Goal: Check status: Check status

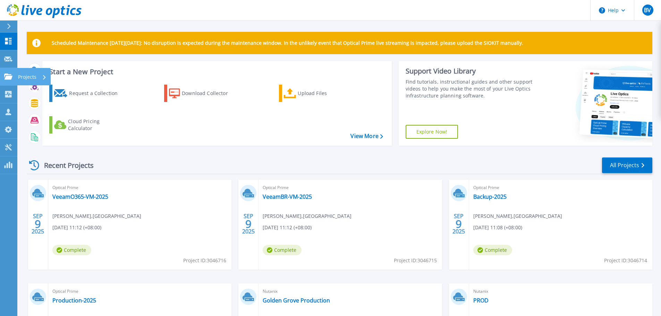
click at [25, 76] on p "Projects" at bounding box center [27, 77] width 18 height 18
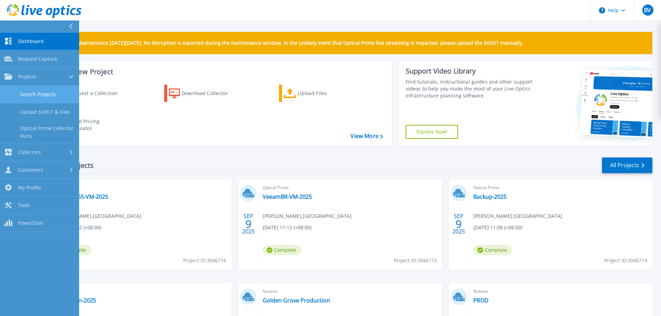
click at [50, 97] on link "Search Projects" at bounding box center [39, 95] width 79 height 18
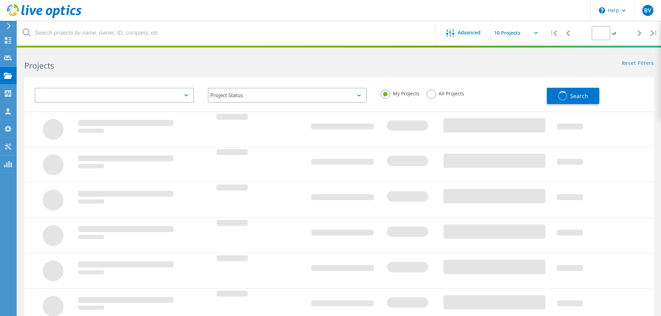
type input "1"
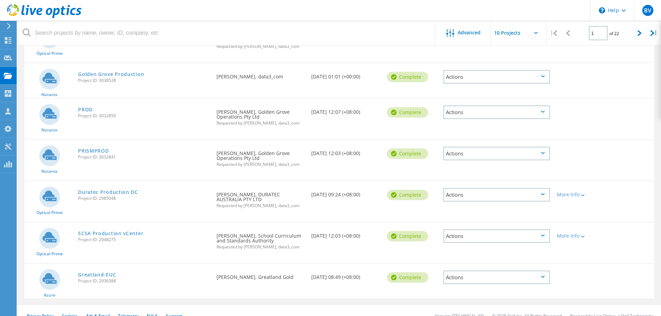
scroll to position [240, 0]
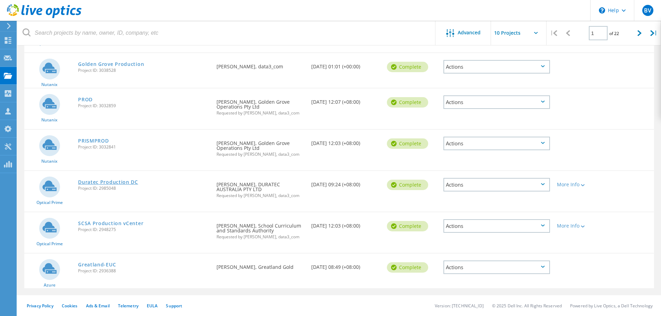
click at [120, 181] on link "Duratec Production DC" at bounding box center [108, 182] width 60 height 5
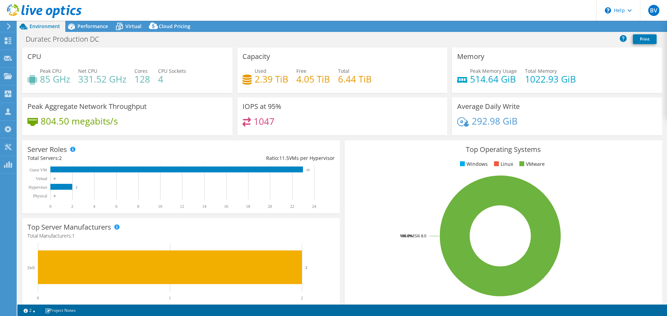
click at [99, 28] on span "Performance" at bounding box center [92, 26] width 31 height 7
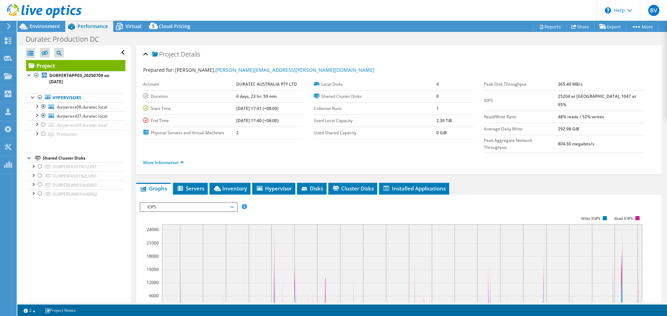
select select "USD"
click at [227, 185] on span "Inventory" at bounding box center [230, 188] width 34 height 7
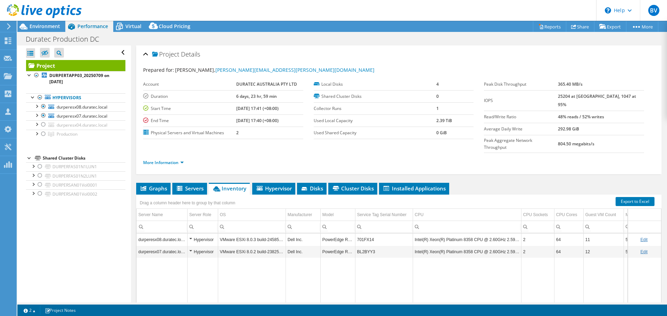
click at [45, 23] on div at bounding box center [41, 11] width 82 height 23
click at [53, 25] on span "Environment" at bounding box center [45, 26] width 31 height 7
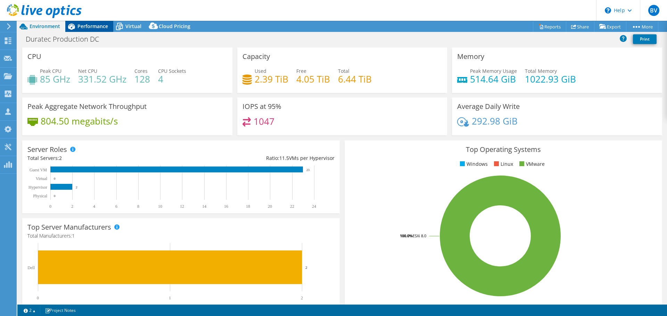
click at [93, 26] on span "Performance" at bounding box center [92, 26] width 31 height 7
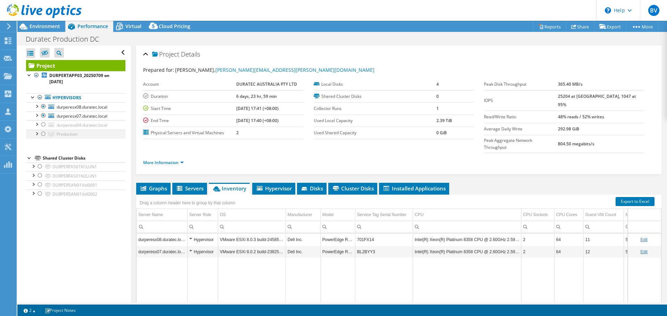
click at [36, 135] on div at bounding box center [36, 133] width 7 height 7
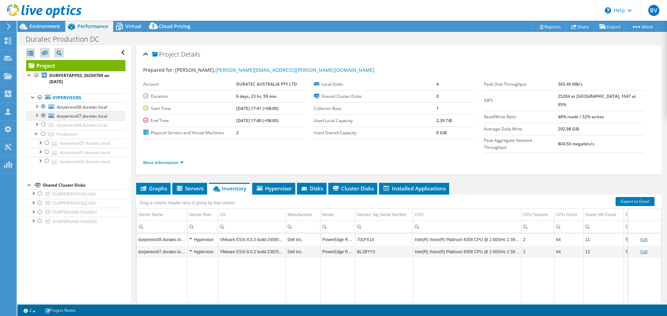
click at [44, 115] on div at bounding box center [43, 115] width 7 height 8
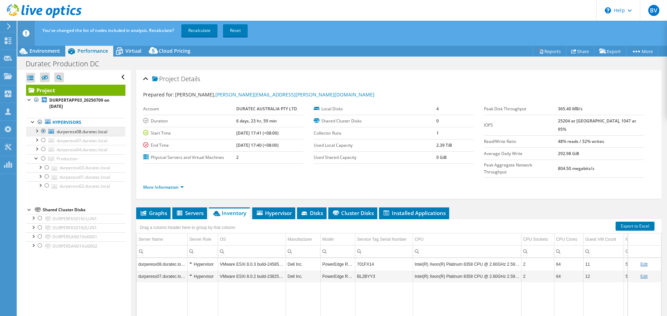
click at [43, 131] on div at bounding box center [43, 131] width 7 height 8
click at [43, 158] on div at bounding box center [43, 158] width 7 height 8
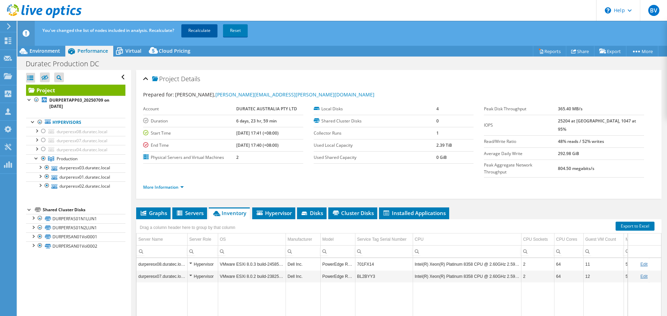
click at [204, 32] on link "Recalculate" at bounding box center [199, 30] width 36 height 12
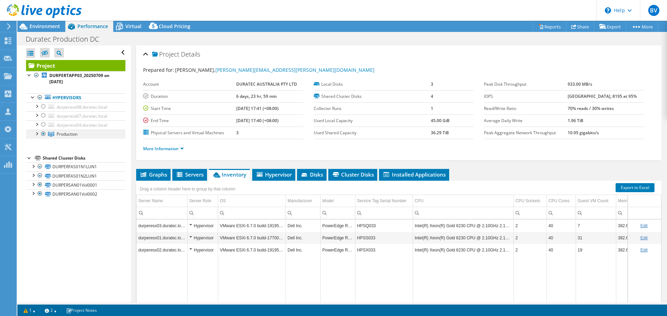
click at [36, 136] on div at bounding box center [36, 133] width 7 height 7
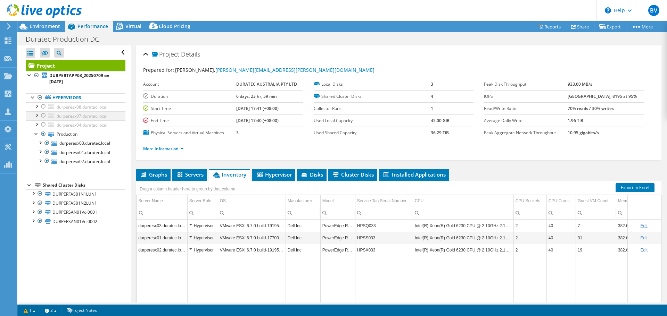
click at [42, 115] on div at bounding box center [43, 115] width 7 height 8
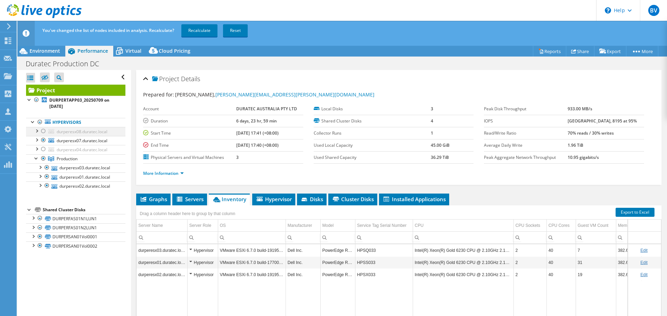
click at [43, 131] on div at bounding box center [43, 131] width 7 height 8
click at [205, 29] on link "Recalculate" at bounding box center [199, 30] width 36 height 12
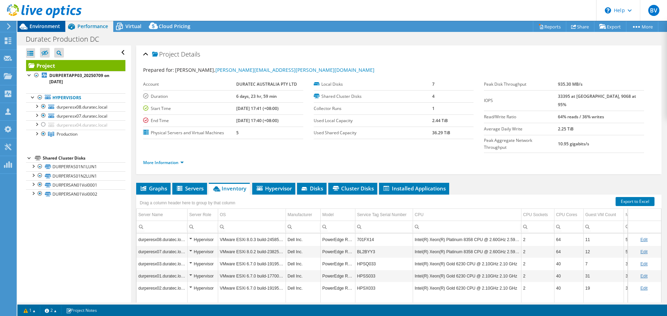
click at [56, 26] on span "Environment" at bounding box center [45, 26] width 31 height 7
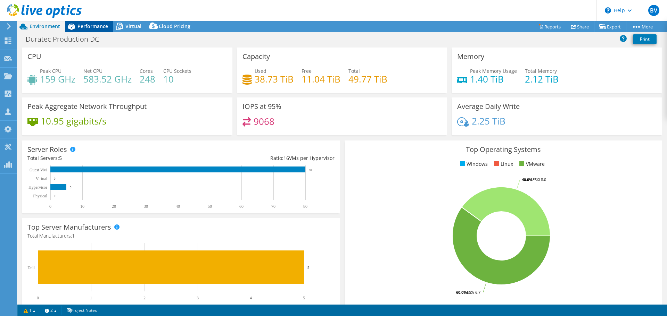
click at [99, 29] on span "Performance" at bounding box center [92, 26] width 31 height 7
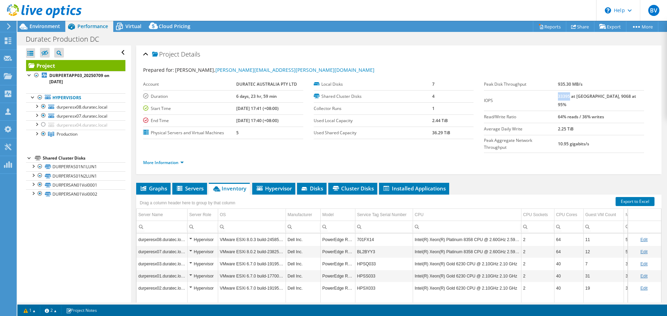
drag, startPoint x: 584, startPoint y: 97, endPoint x: 572, endPoint y: 96, distance: 11.8
click at [572, 96] on b "33395 at [GEOGRAPHIC_DATA], 9068 at 95%" at bounding box center [597, 100] width 78 height 14
copy b "33395"
click at [167, 160] on link "More Information" at bounding box center [163, 163] width 41 height 6
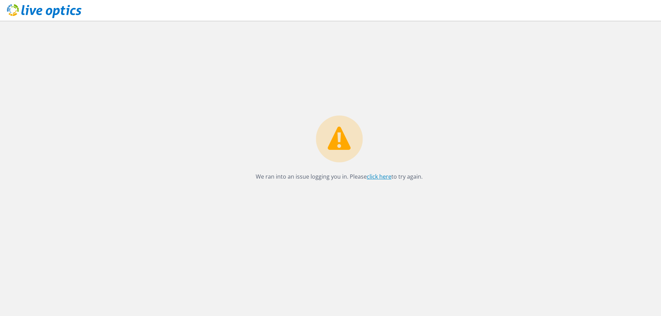
click at [379, 177] on link "click here" at bounding box center [379, 177] width 25 height 8
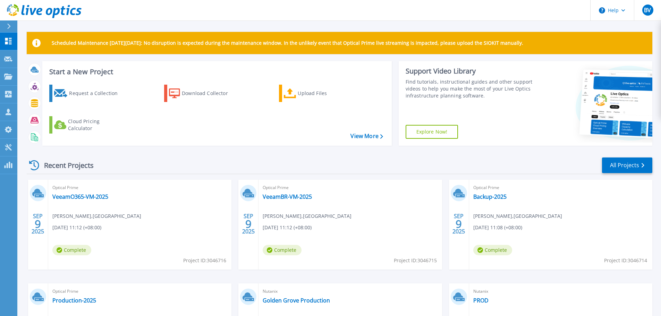
scroll to position [98, 0]
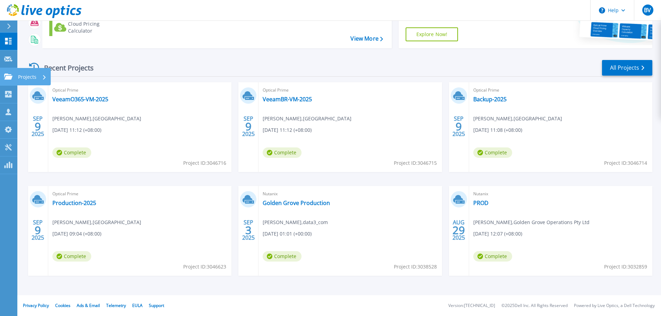
click at [33, 78] on p "Projects" at bounding box center [27, 77] width 18 height 18
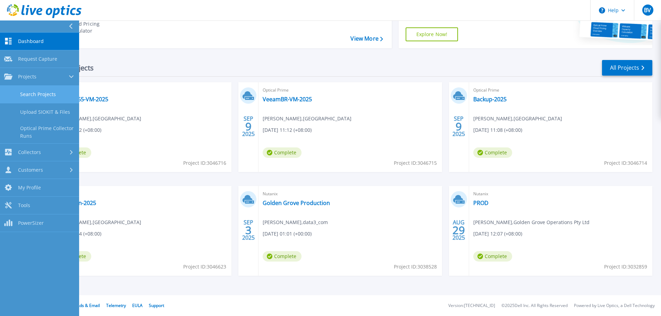
click at [52, 97] on link "Search Projects" at bounding box center [39, 95] width 79 height 18
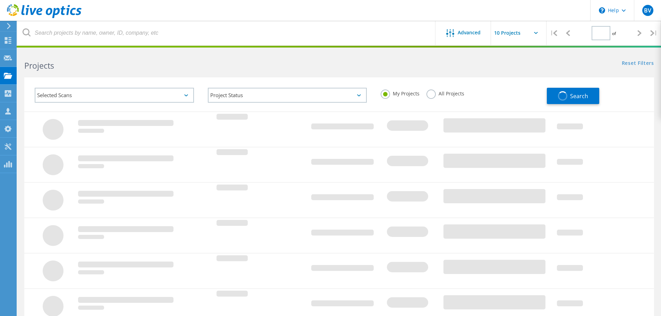
type input "1"
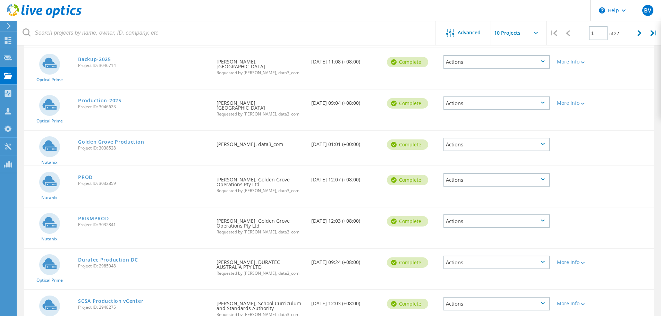
scroll to position [208, 0]
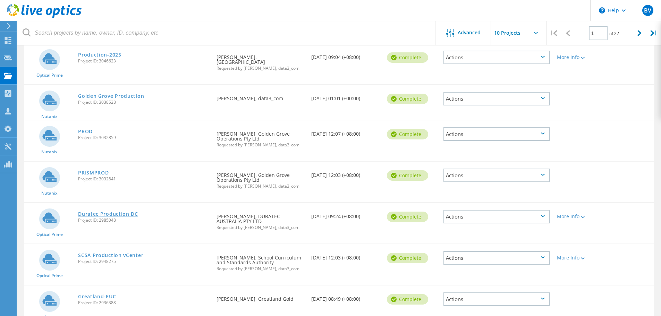
click at [126, 212] on link "Duratec Production DC" at bounding box center [108, 214] width 60 height 5
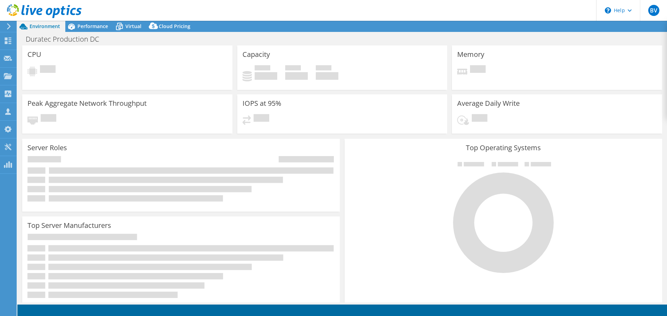
select select "USD"
